Goal: Transaction & Acquisition: Purchase product/service

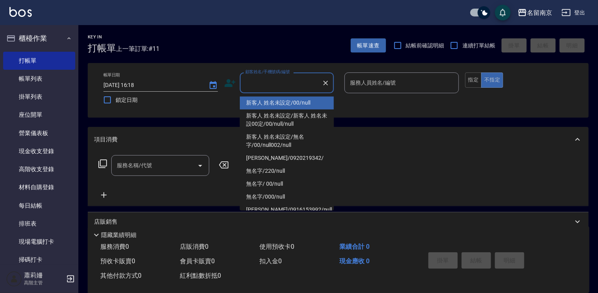
click at [310, 100] on li "新客人 姓名未設定/00/null" at bounding box center [287, 102] width 94 height 13
type input "新客人 姓名未設定/00/null"
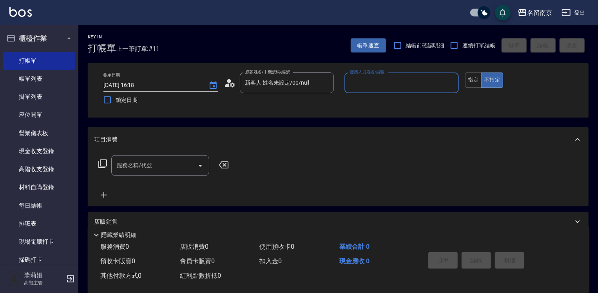
click at [417, 79] on input "服務人員姓名/編號" at bounding box center [401, 83] width 107 height 14
type input "[PERSON_NAME]-2"
type button "false"
click at [469, 79] on button "指定" at bounding box center [473, 80] width 17 height 15
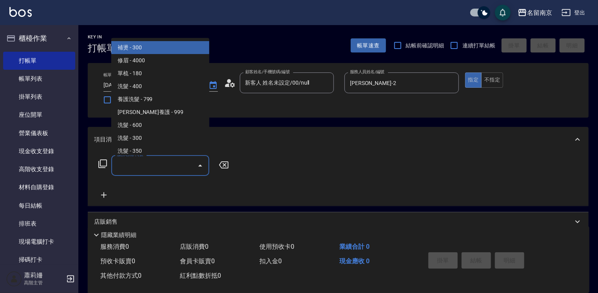
drag, startPoint x: 125, startPoint y: 162, endPoint x: 174, endPoint y: 170, distance: 49.6
click at [138, 162] on input "服務名稱/代號" at bounding box center [154, 166] width 79 height 14
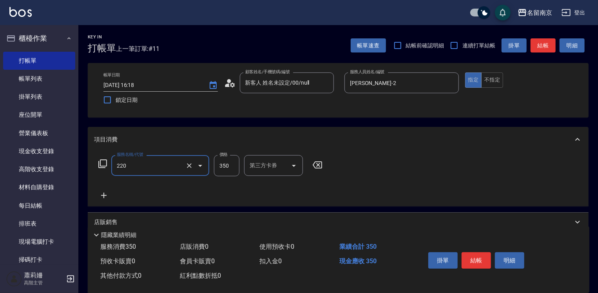
type input "洗髮(220)"
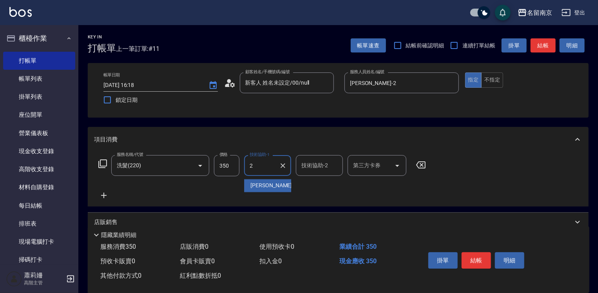
type input "[PERSON_NAME]-2"
click at [472, 254] on button "結帳" at bounding box center [476, 260] width 29 height 16
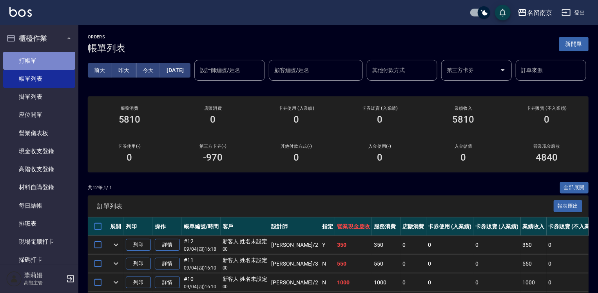
click at [47, 58] on link "打帳單" at bounding box center [39, 61] width 72 height 18
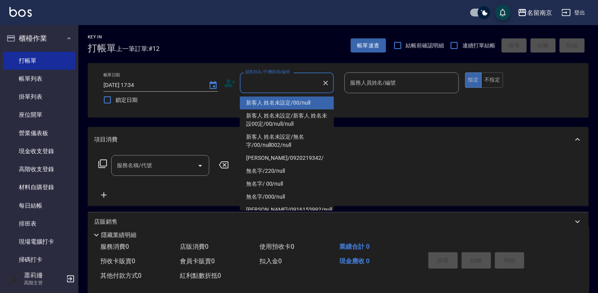
drag, startPoint x: 262, startPoint y: 88, endPoint x: 269, endPoint y: 89, distance: 7.5
click at [266, 88] on input "顧客姓名/手機號碼/編號" at bounding box center [280, 83] width 75 height 14
type input "新客人 姓名未設定/00/null"
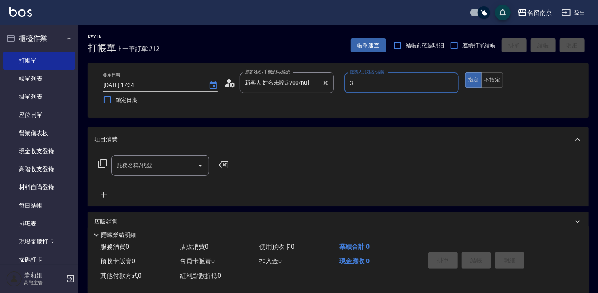
type input "[PERSON_NAME]-3"
type button "true"
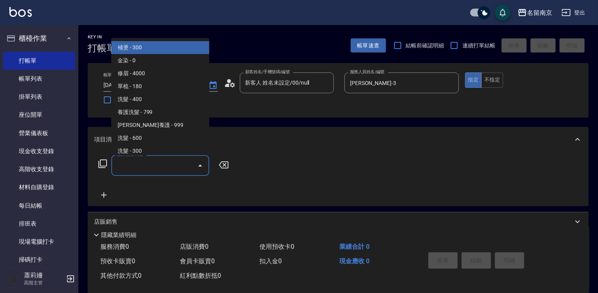
drag, startPoint x: 130, startPoint y: 163, endPoint x: 202, endPoint y: 173, distance: 72.8
click at [139, 166] on input "服務名稱/代號" at bounding box center [154, 166] width 79 height 14
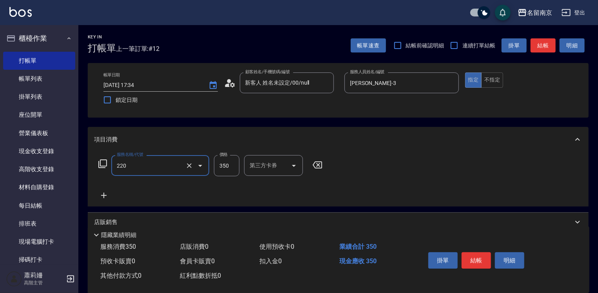
type input "洗髮(220)"
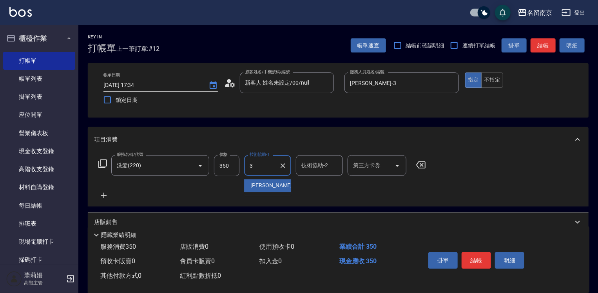
type input "[PERSON_NAME]-3"
click at [105, 194] on icon at bounding box center [104, 195] width 20 height 9
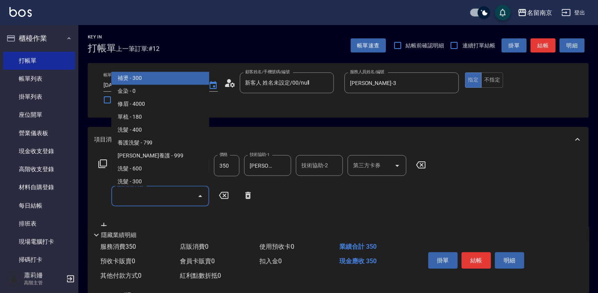
click at [139, 193] on input "服務名稱/代號" at bounding box center [154, 196] width 79 height 14
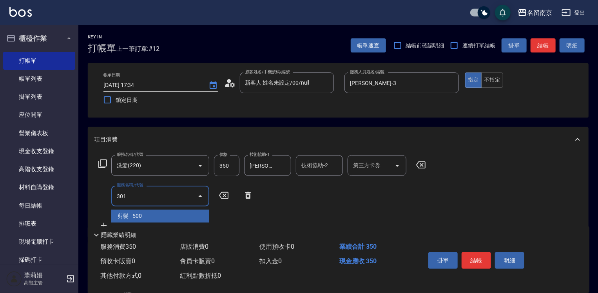
type input "剪髮(301)"
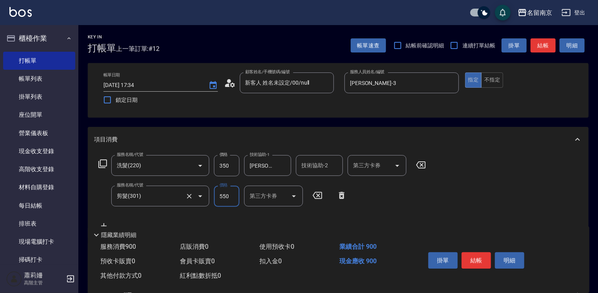
type input "550"
click at [484, 263] on button "結帳" at bounding box center [476, 260] width 29 height 16
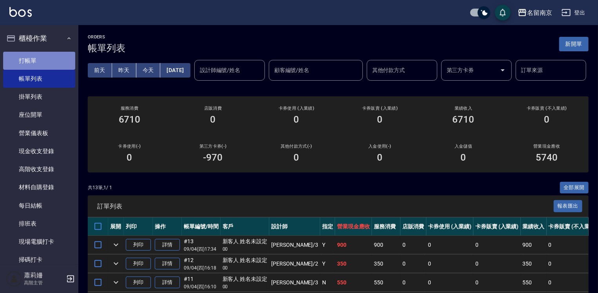
click at [44, 57] on link "打帳單" at bounding box center [39, 61] width 72 height 18
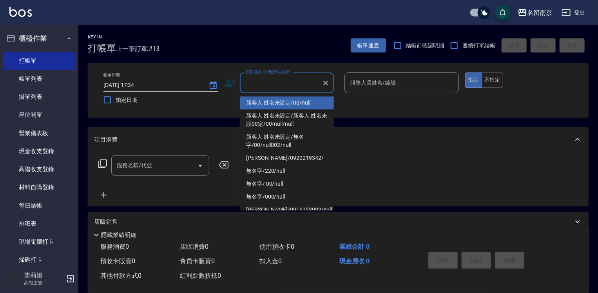
click at [295, 80] on input "顧客姓名/手機號碼/編號" at bounding box center [280, 83] width 75 height 14
type input "新客人 姓名未設定/00/null"
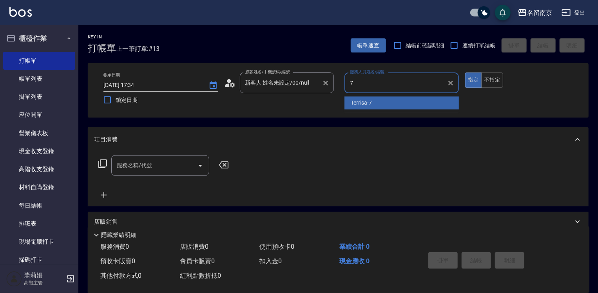
type input "Terrisa-7"
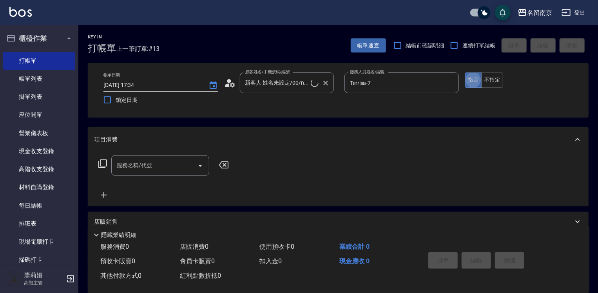
type button "true"
click at [489, 77] on button "不指定" at bounding box center [492, 80] width 22 height 15
click at [105, 164] on icon at bounding box center [102, 163] width 9 height 9
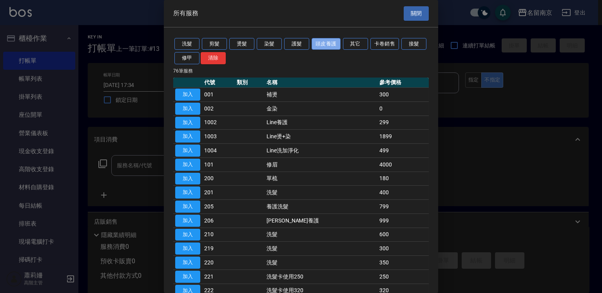
click at [327, 43] on button "頭皮養護" at bounding box center [326, 44] width 29 height 12
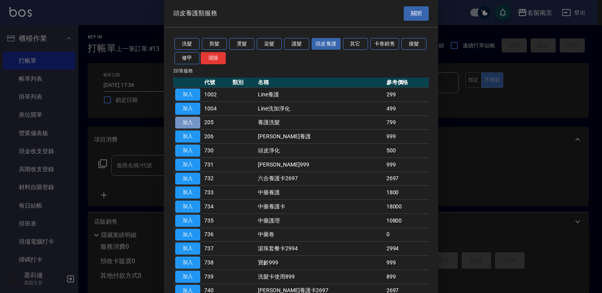
click at [191, 121] on button "加入" at bounding box center [187, 123] width 25 height 12
type input "養護洗髮(205)"
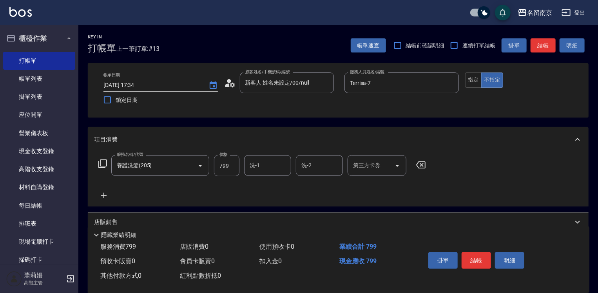
type input "0"
type input "999"
type input "0"
type input "99"
click at [224, 167] on input "0" at bounding box center [226, 165] width 25 height 21
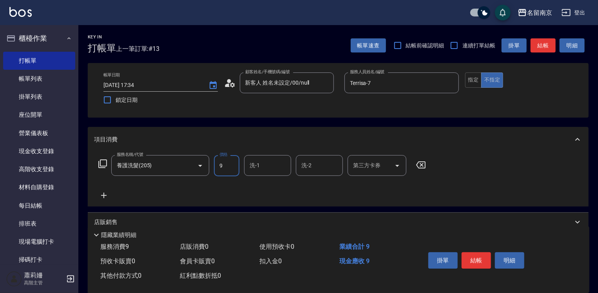
type input "0"
click at [191, 165] on icon "Clear" at bounding box center [189, 166] width 8 height 8
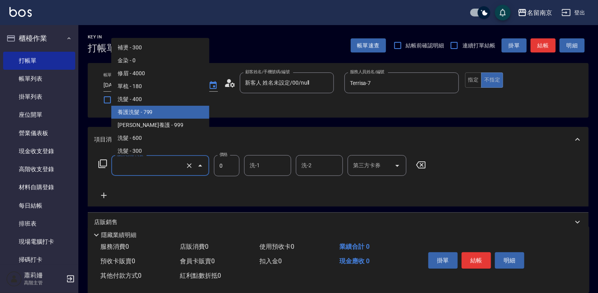
click at [152, 165] on input "服務名稱/代號" at bounding box center [149, 166] width 69 height 14
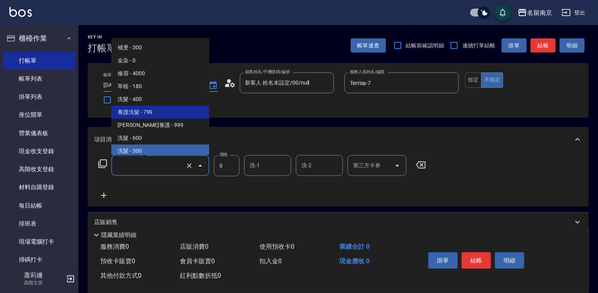
type input "養護洗髮(205)"
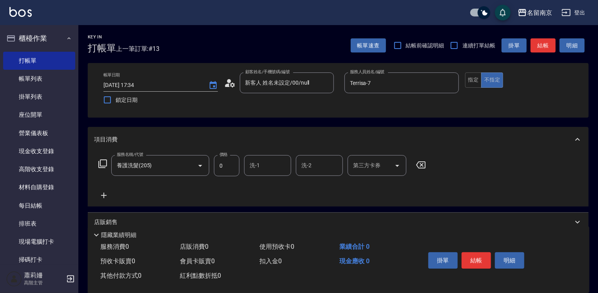
click at [104, 166] on icon at bounding box center [102, 164] width 9 height 9
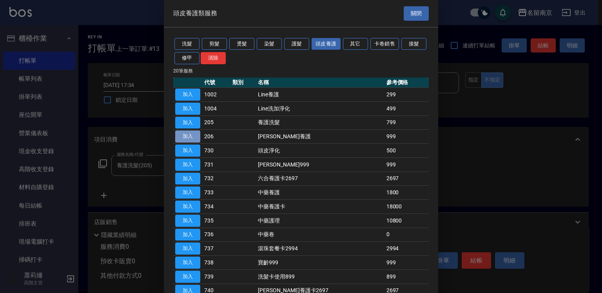
click at [191, 134] on button "加入" at bounding box center [187, 137] width 25 height 12
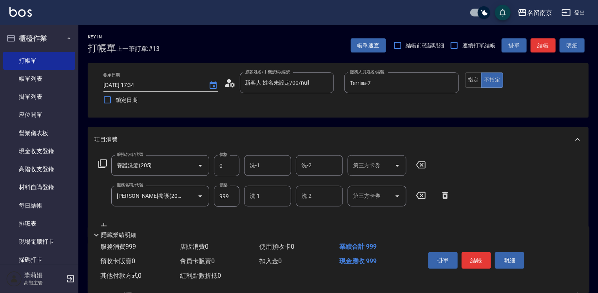
click at [420, 165] on icon at bounding box center [421, 164] width 20 height 9
drag, startPoint x: 267, startPoint y: 200, endPoint x: 368, endPoint y: 184, distance: 101.6
click at [278, 199] on input "洗-1" at bounding box center [268, 196] width 40 height 14
type input "Terrisa-7"
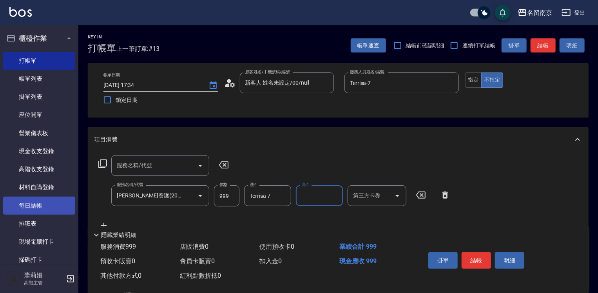
scroll to position [78, 0]
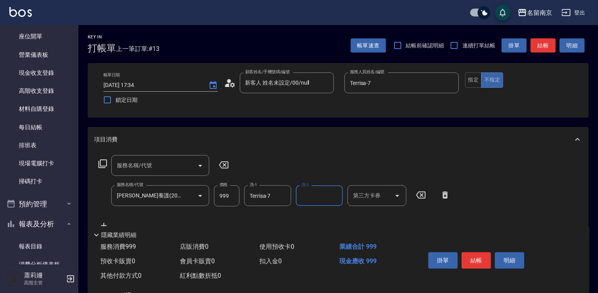
click at [121, 167] on input "服務名稱/代號" at bounding box center [154, 166] width 79 height 14
type input "剪髮(301)"
type input "650"
click at [221, 166] on input "500" at bounding box center [226, 165] width 25 height 21
click at [230, 169] on input "500" at bounding box center [226, 165] width 25 height 21
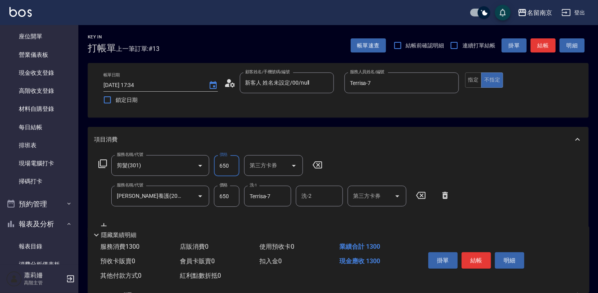
type input "650"
click at [231, 200] on input "650" at bounding box center [226, 196] width 25 height 21
type input "999"
click at [481, 263] on button "結帳" at bounding box center [476, 260] width 29 height 16
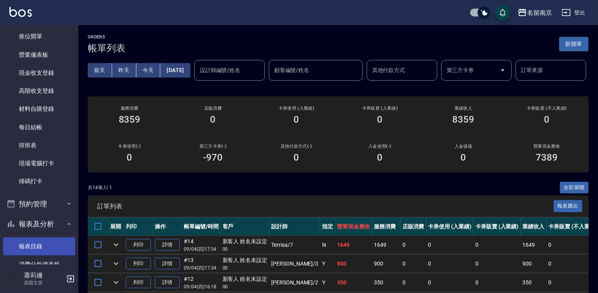
click at [27, 241] on link "報表目錄" at bounding box center [39, 247] width 72 height 18
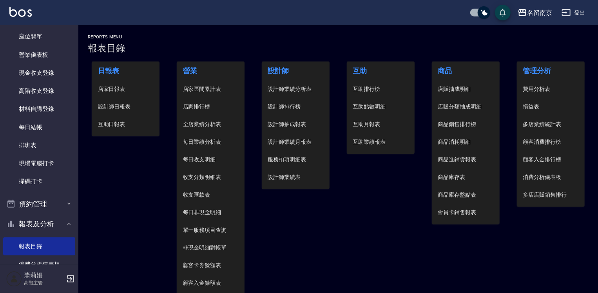
click at [126, 110] on span "設計師日報表" at bounding box center [126, 107] width 56 height 8
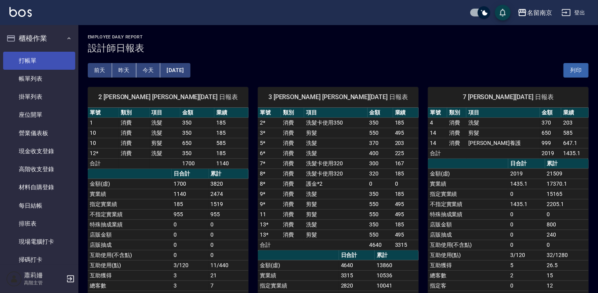
click at [46, 56] on link "打帳單" at bounding box center [39, 61] width 72 height 18
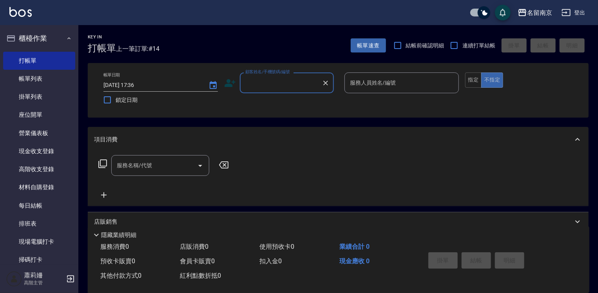
click at [286, 83] on input "顧客姓名/手機號碼/編號" at bounding box center [280, 83] width 75 height 14
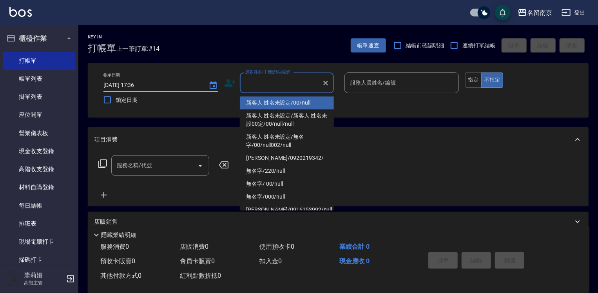
click at [287, 100] on li "新客人 姓名未設定/00/null" at bounding box center [287, 102] width 94 height 13
type input "新客人 姓名未設定/00/null"
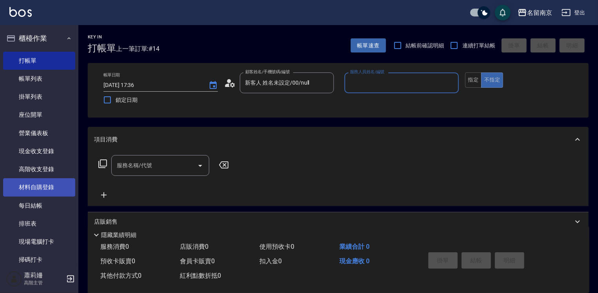
click at [39, 187] on link "材料自購登錄" at bounding box center [39, 187] width 72 height 18
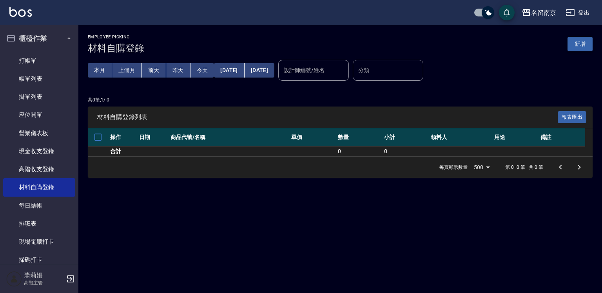
click at [583, 39] on button "新增" at bounding box center [580, 44] width 25 height 15
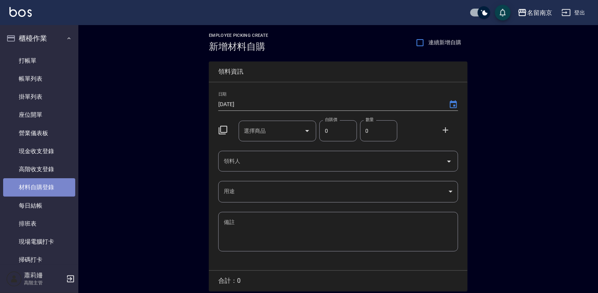
click at [49, 181] on link "材料自購登錄" at bounding box center [39, 187] width 72 height 18
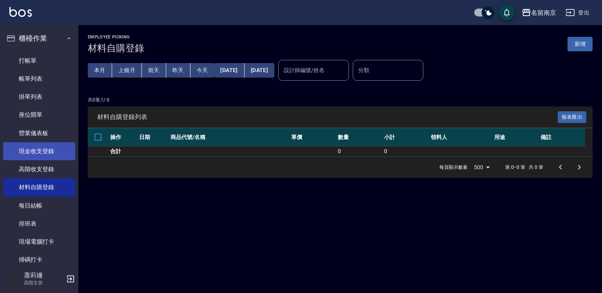
click at [52, 150] on link "現金收支登錄" at bounding box center [39, 151] width 72 height 18
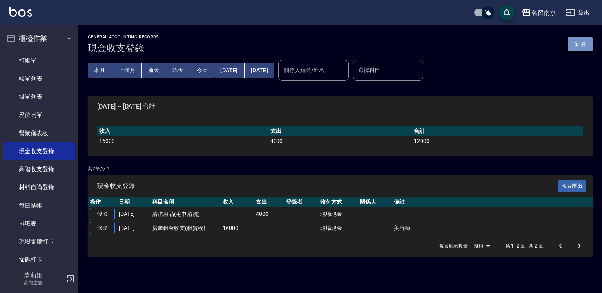
click at [579, 47] on button "新增" at bounding box center [580, 44] width 25 height 15
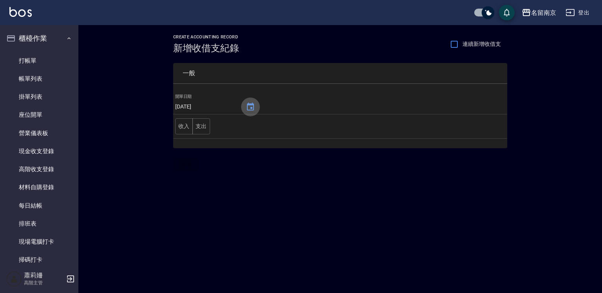
click at [247, 107] on icon "Choose date, selected date is 2025-09-04" at bounding box center [250, 106] width 9 height 9
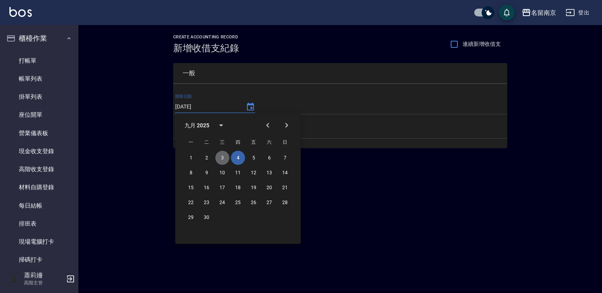
click at [221, 156] on button "3" at bounding box center [222, 158] width 14 height 14
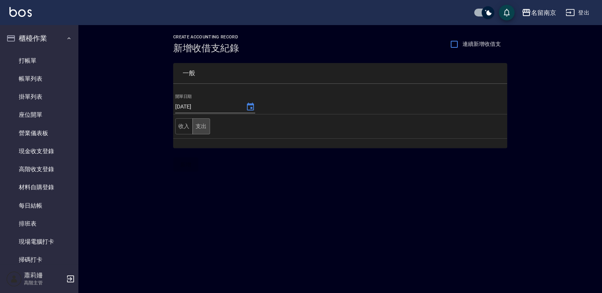
click at [201, 128] on button "支出" at bounding box center [201, 126] width 18 height 16
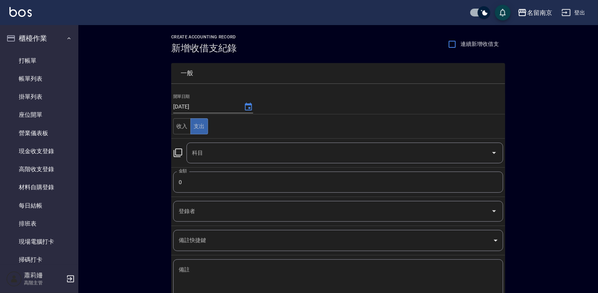
click at [178, 151] on icon at bounding box center [177, 152] width 9 height 9
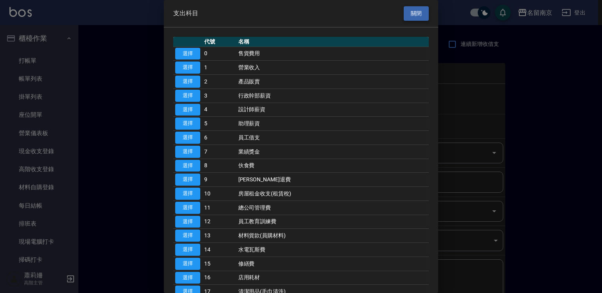
click at [417, 15] on button "關閉" at bounding box center [416, 13] width 25 height 15
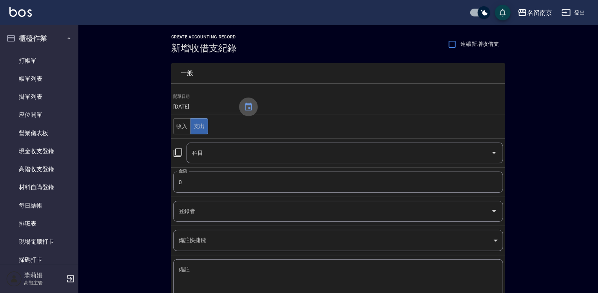
click at [248, 107] on icon "Choose date, selected date is 2025-09-03" at bounding box center [248, 106] width 9 height 9
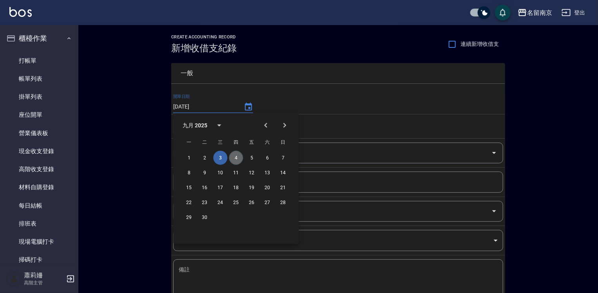
click at [239, 156] on button "4" at bounding box center [236, 158] width 14 height 14
type input "[DATE]"
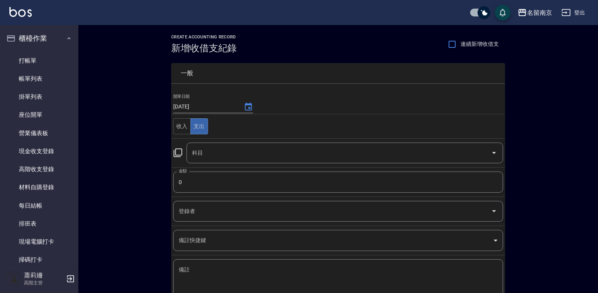
click at [178, 154] on icon at bounding box center [177, 152] width 9 height 9
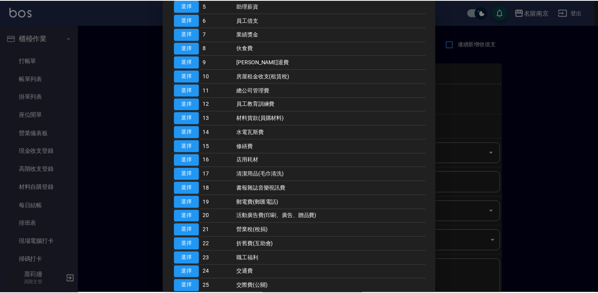
scroll to position [235, 0]
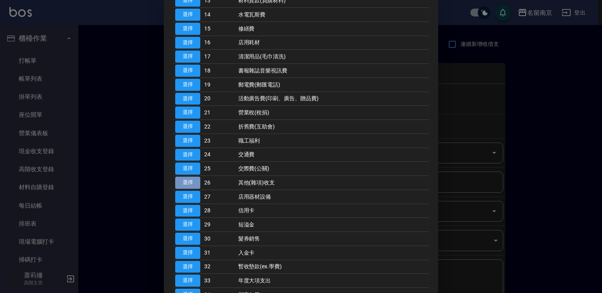
click at [193, 179] on button "選擇" at bounding box center [187, 183] width 25 height 12
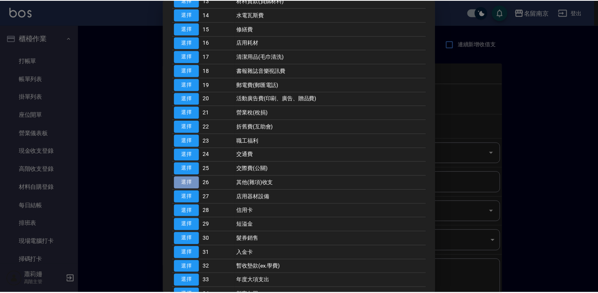
type input "26 其他(雜項)收支"
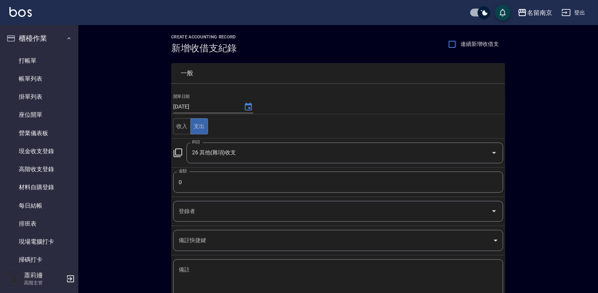
drag, startPoint x: 199, startPoint y: 183, endPoint x: 276, endPoint y: 188, distance: 77.0
click at [200, 183] on input "0" at bounding box center [338, 182] width 330 height 21
drag, startPoint x: 182, startPoint y: 181, endPoint x: 337, endPoint y: 205, distance: 156.7
click at [183, 181] on input "900" at bounding box center [338, 182] width 330 height 21
type input "980"
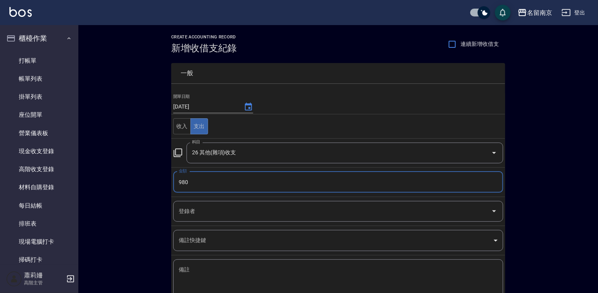
click at [239, 268] on textarea "備註" at bounding box center [338, 279] width 319 height 27
click at [274, 277] on textarea "備註" at bounding box center [338, 279] width 319 height 27
click at [203, 268] on textarea "備註" at bounding box center [338, 279] width 319 height 27
click at [564, 246] on div "CREATE ACCOUNTING RECORD 新增收借支紀錄 連續新增收借支 一般 開單日期 [DATE] 收入 支出 科目 26 其他(雜項)收支 科目…" at bounding box center [338, 185] width 520 height 321
click at [196, 279] on textarea "備註" at bounding box center [338, 279] width 319 height 27
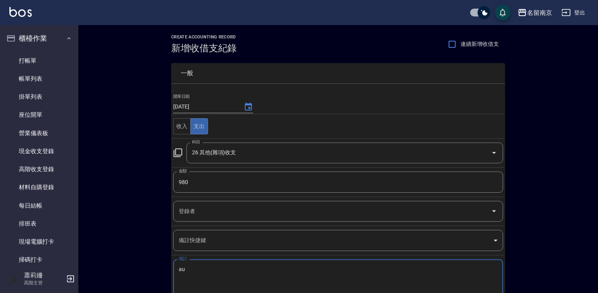
type textarea "u"
click at [193, 273] on textarea "備註" at bounding box center [338, 279] width 319 height 27
click at [212, 269] on textarea "備註" at bounding box center [338, 279] width 319 height 27
type textarea "敏"
type textarea "眠"
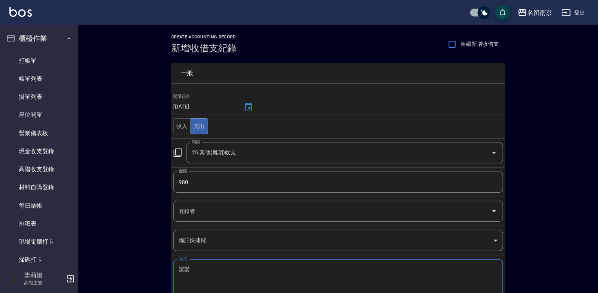
click at [173, 276] on div "蠻 x 備註" at bounding box center [338, 279] width 330 height 40
click at [186, 268] on textarea "蠻蠻" at bounding box center [338, 279] width 319 height 27
type textarea "蠻"
click at [180, 270] on textarea "免免" at bounding box center [338, 279] width 319 height 27
type textarea "免"
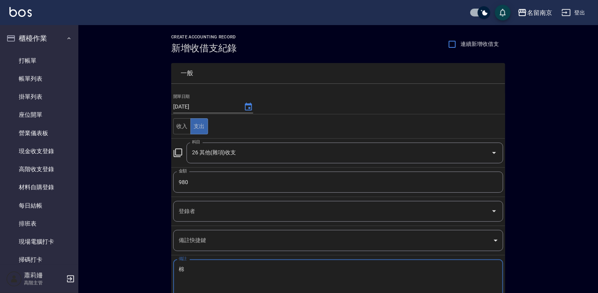
click at [207, 277] on textarea "棉" at bounding box center [338, 279] width 319 height 27
click at [237, 279] on textarea "棉花棒.手跳" at bounding box center [338, 279] width 319 height 27
click at [204, 268] on textarea "花棒.手跳跳" at bounding box center [338, 279] width 319 height 27
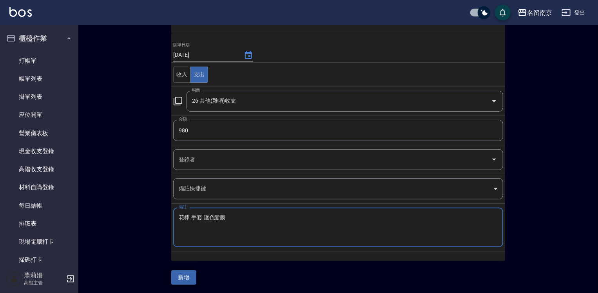
type textarea "花棒.手套.護色髮膜"
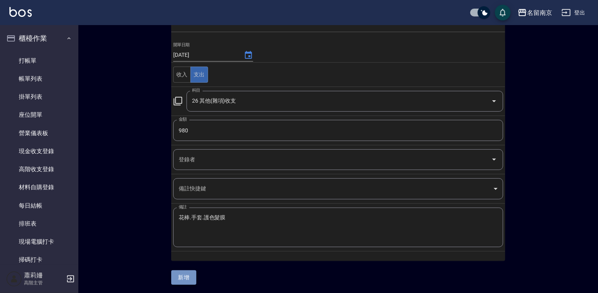
click at [190, 278] on button "新增" at bounding box center [183, 277] width 25 height 15
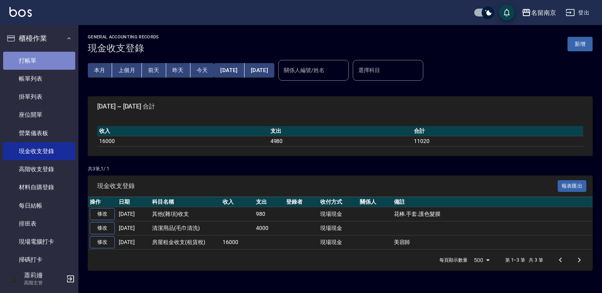
click at [41, 54] on link "打帳單" at bounding box center [39, 61] width 72 height 18
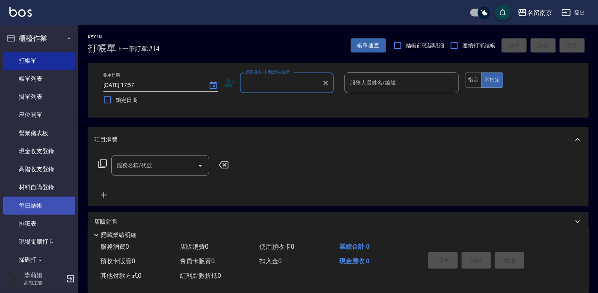
click at [56, 206] on link "每日結帳" at bounding box center [39, 206] width 72 height 18
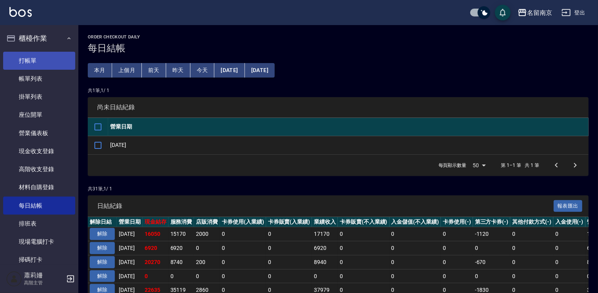
click at [49, 58] on link "打帳單" at bounding box center [39, 61] width 72 height 18
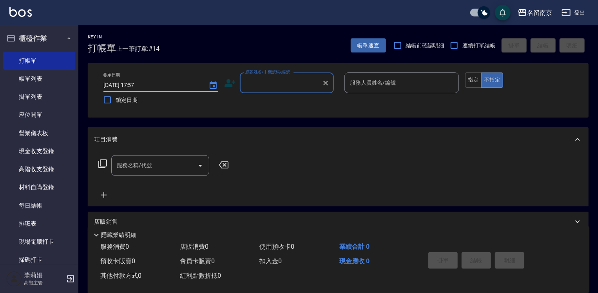
click at [293, 90] on div "顧客姓名/手機號碼/編號" at bounding box center [287, 83] width 94 height 21
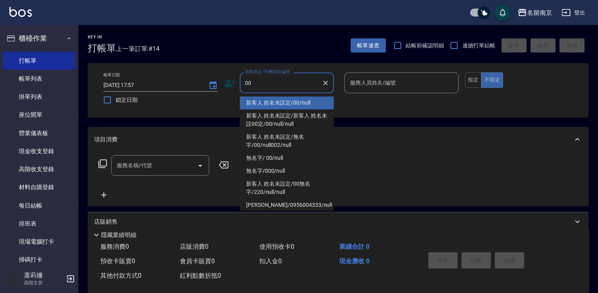
type input "新客人 姓名未設定/00/null"
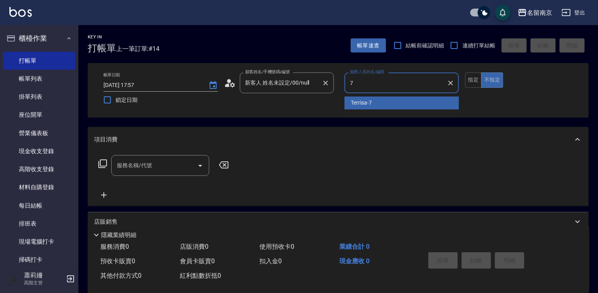
type input "Terrisa-7"
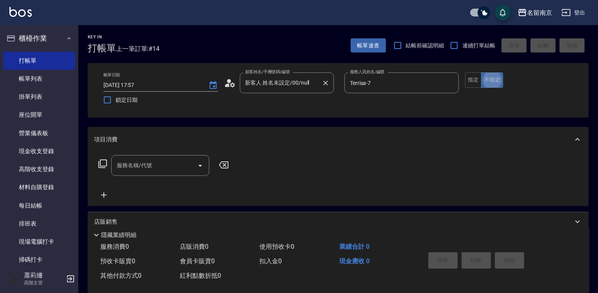
type button "false"
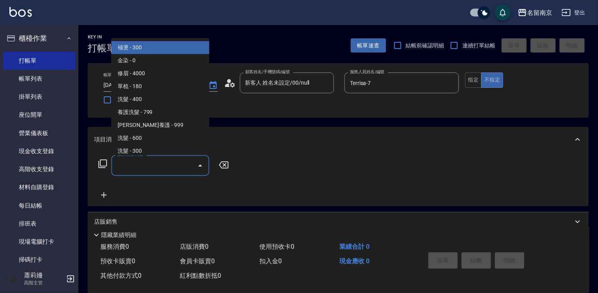
drag, startPoint x: 184, startPoint y: 167, endPoint x: 362, endPoint y: 194, distance: 180.0
click at [184, 167] on input "服務名稱/代號" at bounding box center [154, 166] width 79 height 14
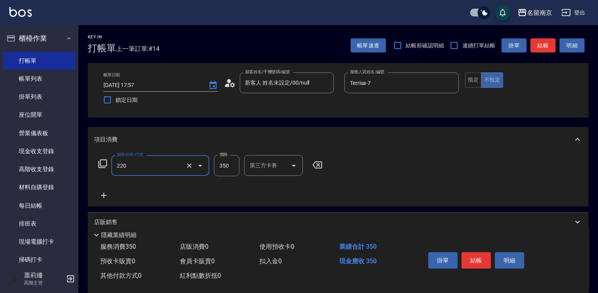
type input "洗髮(220)"
click at [421, 163] on icon at bounding box center [421, 164] width 20 height 9
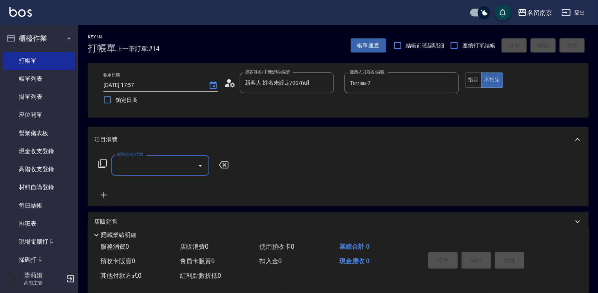
click at [147, 168] on input "服務名稱/代號" at bounding box center [154, 166] width 79 height 14
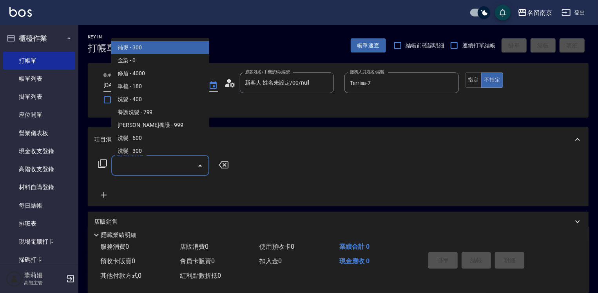
drag, startPoint x: 147, startPoint y: 168, endPoint x: 230, endPoint y: 187, distance: 85.7
click at [147, 168] on input "服務名稱/代號" at bounding box center [154, 166] width 79 height 14
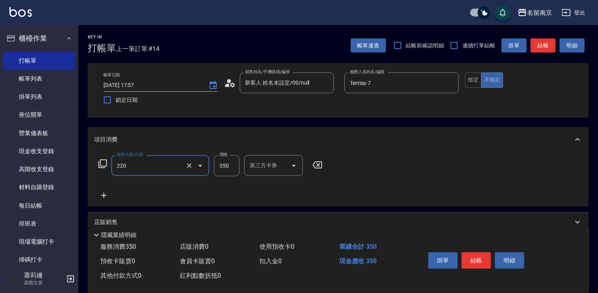
type input "洗髮(220)"
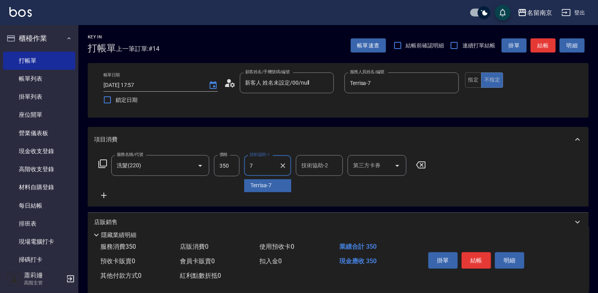
type input "Terrisa-7"
click at [105, 196] on icon at bounding box center [104, 195] width 20 height 9
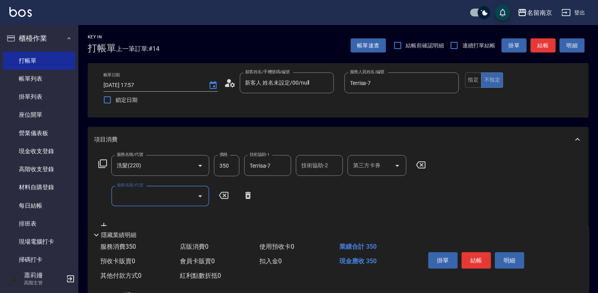
click at [127, 198] on input "服務名稱/代號" at bounding box center [154, 196] width 79 height 14
type input "剪髮(301)"
type input "650"
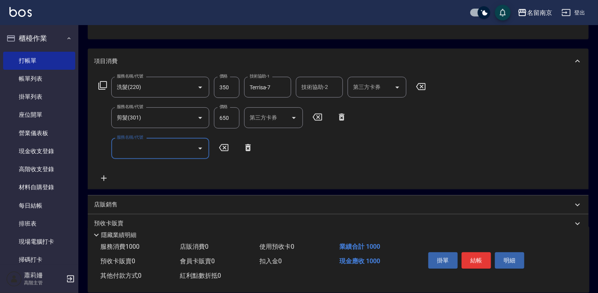
scroll to position [118, 0]
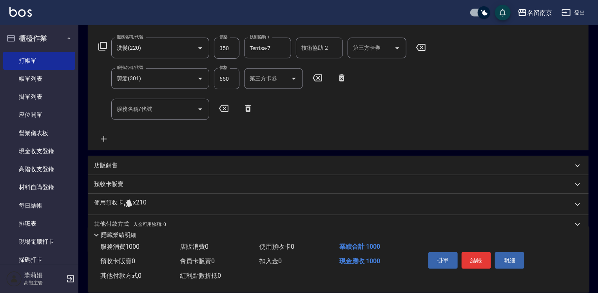
click at [107, 165] on p "店販銷售" at bounding box center [106, 165] width 24 height 8
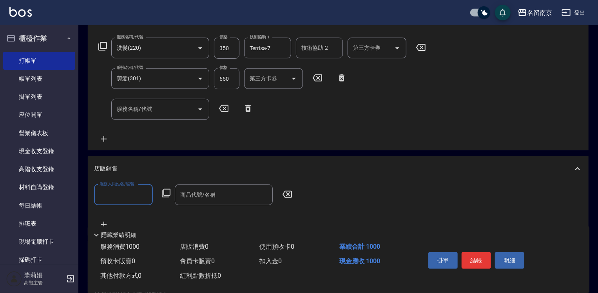
scroll to position [0, 0]
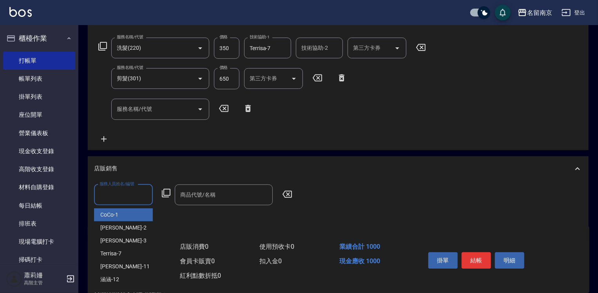
click at [105, 191] on input "服務人員姓名/編號" at bounding box center [124, 195] width 52 height 14
type input "Terrisa-7"
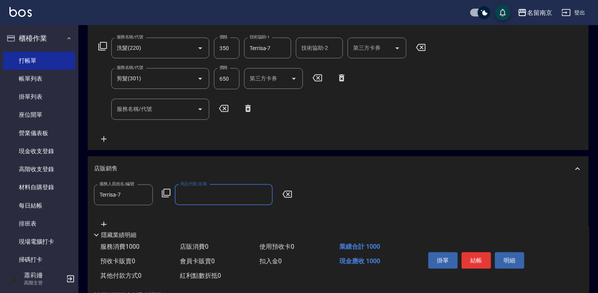
click at [170, 191] on icon at bounding box center [166, 193] width 9 height 9
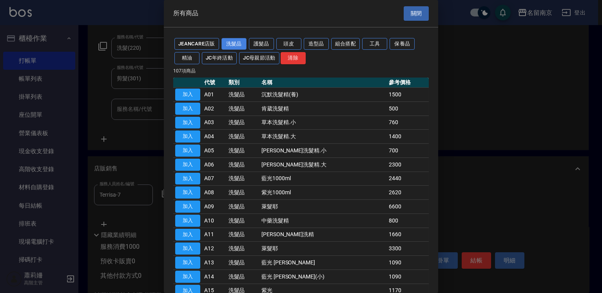
drag, startPoint x: 230, startPoint y: 34, endPoint x: 230, endPoint y: 45, distance: 11.0
click at [230, 48] on button "洗髮品" at bounding box center [233, 44] width 25 height 12
click at [254, 44] on button "護髮品" at bounding box center [261, 44] width 25 height 12
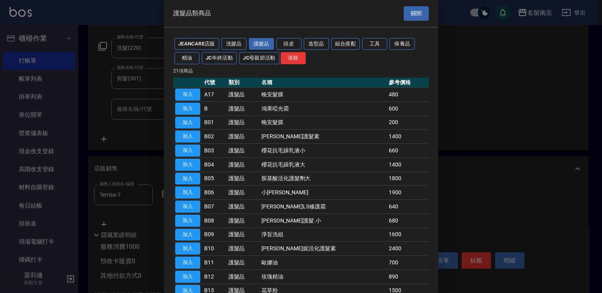
click at [260, 45] on button "護髮品" at bounding box center [261, 44] width 25 height 12
drag, startPoint x: 188, startPoint y: 123, endPoint x: 337, endPoint y: 147, distance: 151.2
click at [190, 123] on button "加入" at bounding box center [187, 123] width 25 height 12
type input "晚安髮膜"
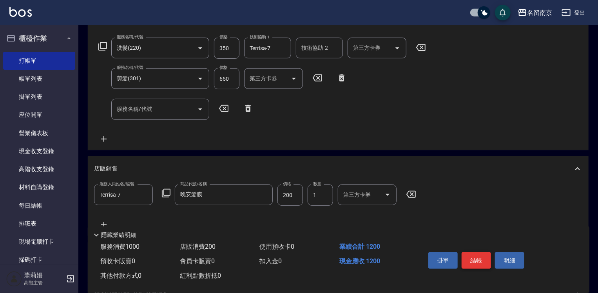
click at [479, 259] on button "結帳" at bounding box center [476, 260] width 29 height 16
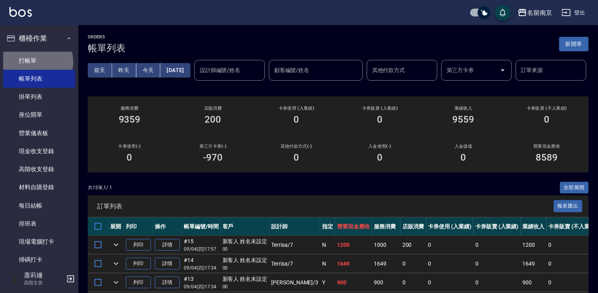
drag, startPoint x: 36, startPoint y: 62, endPoint x: 136, endPoint y: 79, distance: 101.0
click at [37, 62] on link "打帳單" at bounding box center [39, 61] width 72 height 18
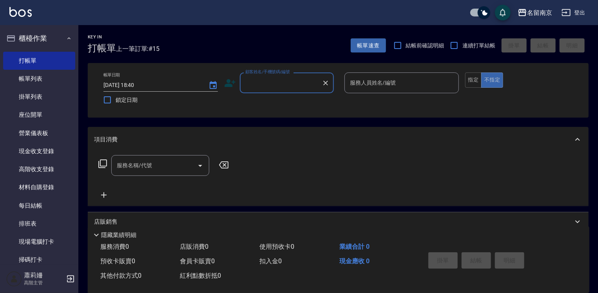
scroll to position [157, 0]
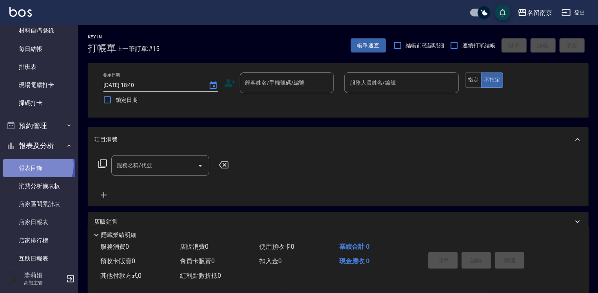
click at [34, 165] on link "報表目錄" at bounding box center [39, 168] width 72 height 18
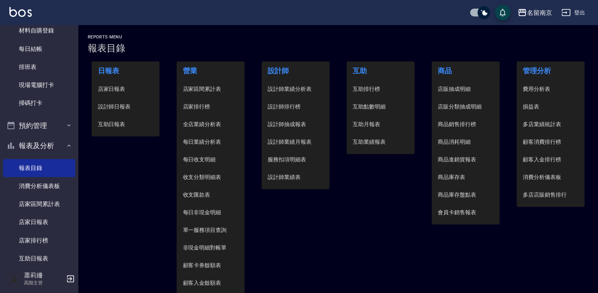
click at [116, 112] on li "設計師日報表" at bounding box center [126, 107] width 68 height 18
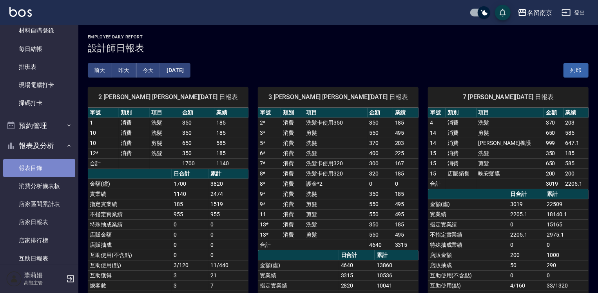
drag, startPoint x: 45, startPoint y: 171, endPoint x: 51, endPoint y: 168, distance: 6.0
click at [46, 171] on link "報表目錄" at bounding box center [39, 168] width 72 height 18
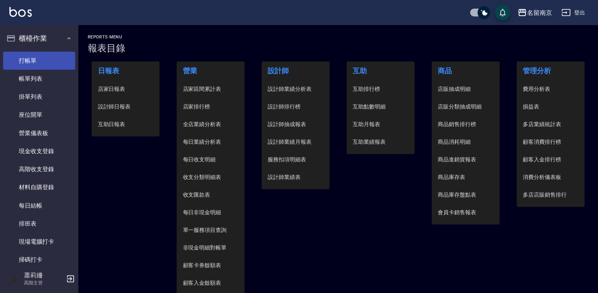
click at [38, 53] on link "打帳單" at bounding box center [39, 61] width 72 height 18
